Goal: Transaction & Acquisition: Purchase product/service

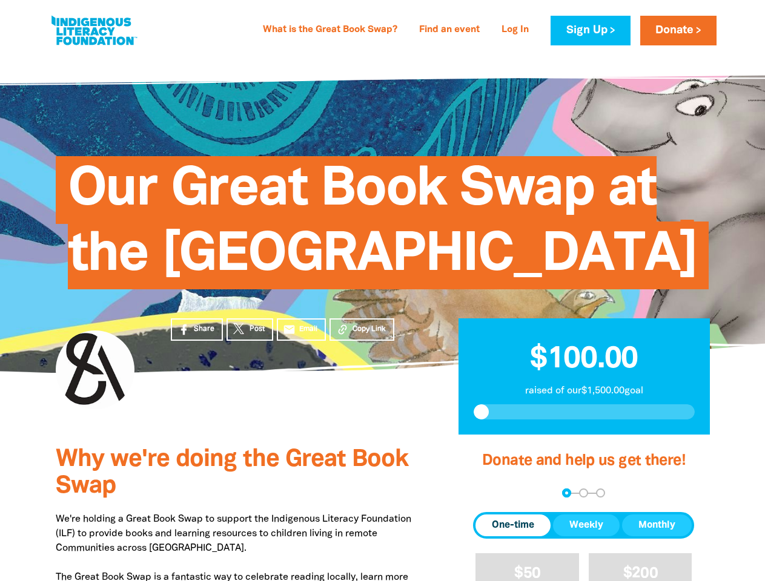
click at [382, 289] on span "Our Great Book Swap at the [GEOGRAPHIC_DATA]" at bounding box center [382, 227] width 629 height 124
click at [361, 335] on span "Copy Link" at bounding box center [368, 329] width 33 height 11
click at [489, 498] on div "arrow_back Back Step 1 Step 2 Step 3" at bounding box center [583, 493] width 221 height 9
click at [566, 495] on div "Navigate to step 1 of 3 to enter your donation amount" at bounding box center [566, 493] width 3 height 3
click at [513, 536] on span "Donation frequency" at bounding box center [512, 526] width 75 height 22
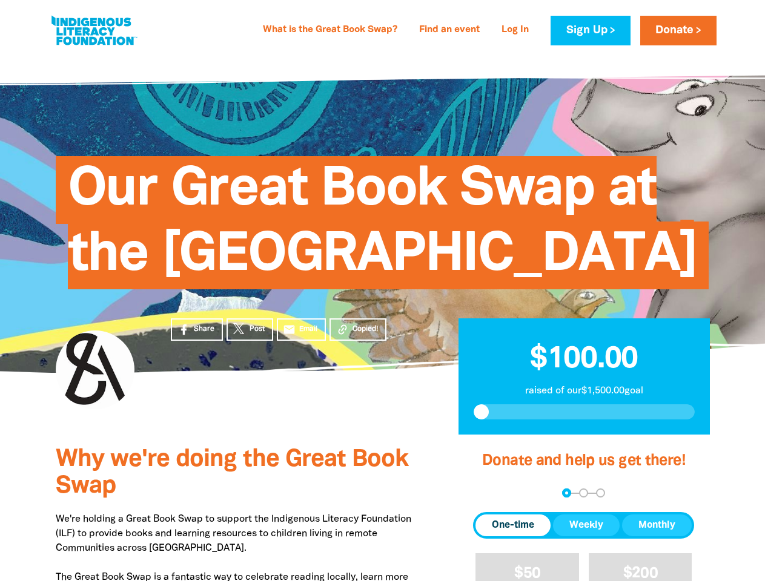
click at [586, 536] on button "Weekly" at bounding box center [586, 526] width 67 height 22
click at [656, 536] on button "Monthly" at bounding box center [657, 526] width 70 height 22
